Goal: Information Seeking & Learning: Learn about a topic

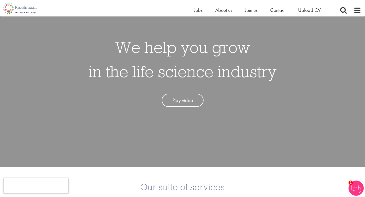
scroll to position [43, 0]
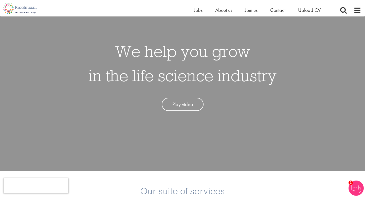
click at [191, 101] on link "Play video" at bounding box center [183, 104] width 42 height 13
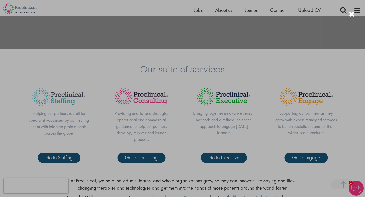
scroll to position [176, 0]
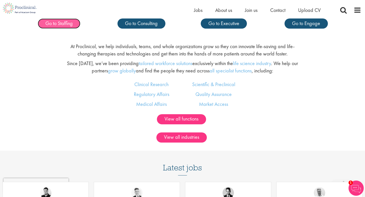
scroll to position [303, 0]
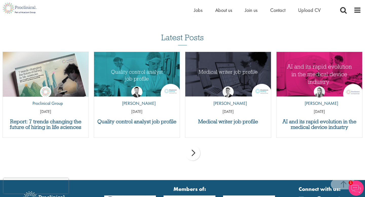
scroll to position [705, 0]
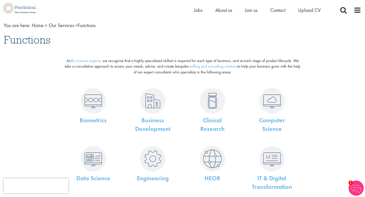
scroll to position [25, 0]
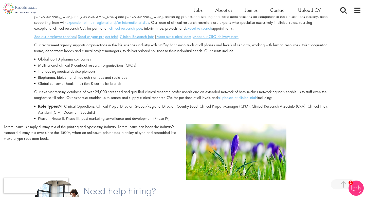
scroll to position [192, 0]
